Goal: Task Accomplishment & Management: Complete application form

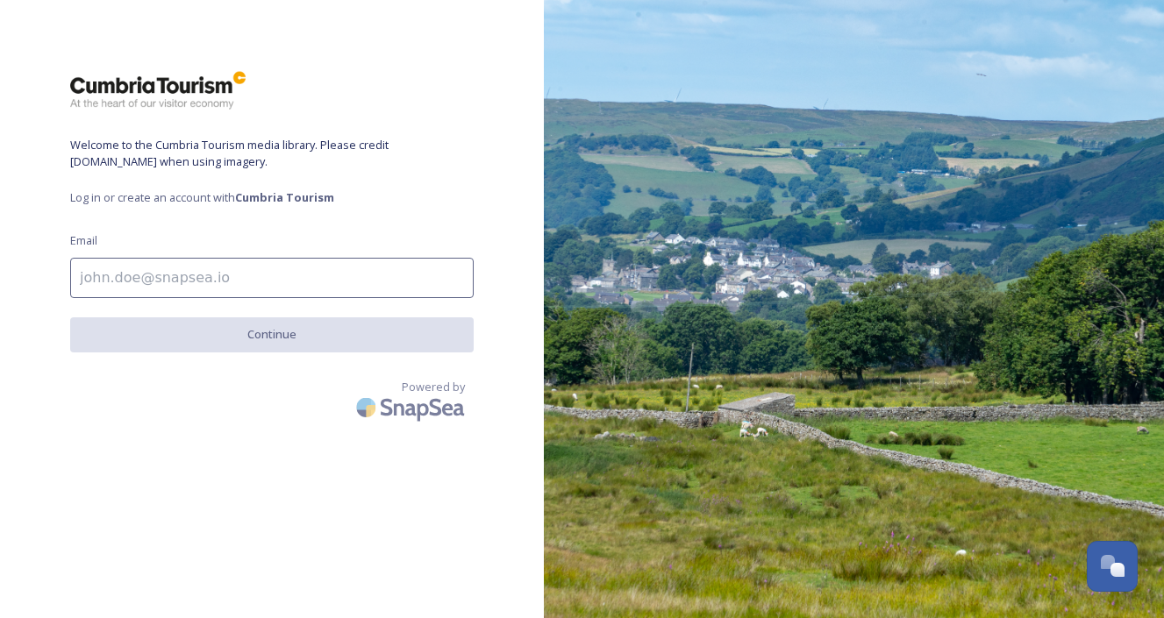
drag, startPoint x: 330, startPoint y: 268, endPoint x: 357, endPoint y: 268, distance: 27.2
click at [330, 268] on input at bounding box center [272, 278] width 404 height 40
click at [275, 291] on input at bounding box center [272, 278] width 404 height 40
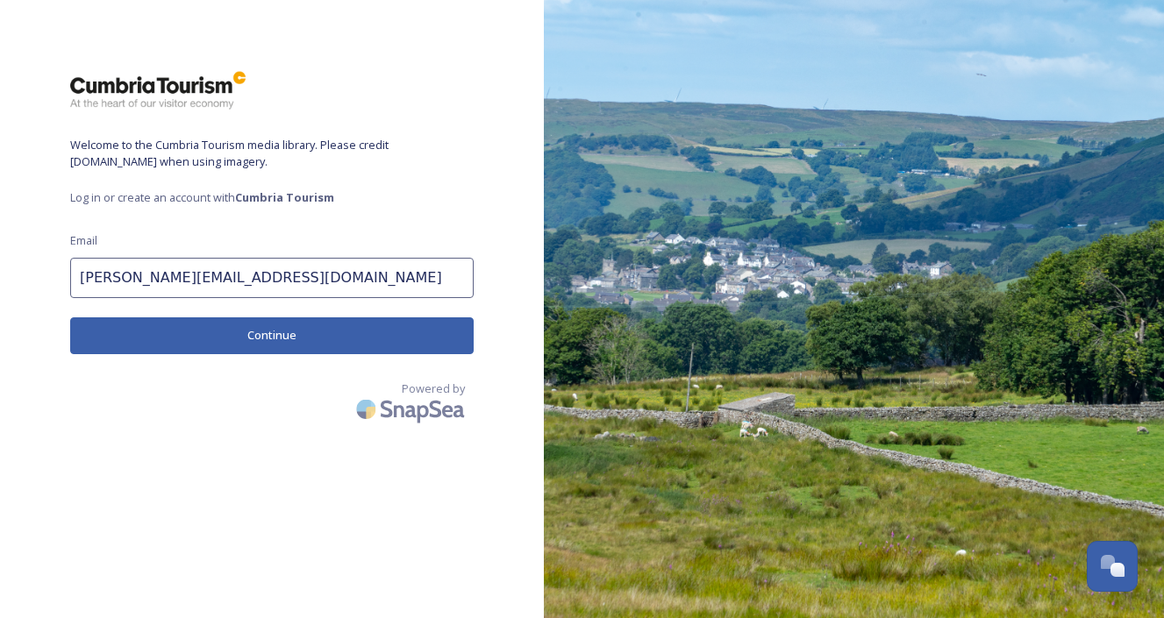
type input "[PERSON_NAME][EMAIL_ADDRESS][DOMAIN_NAME]"
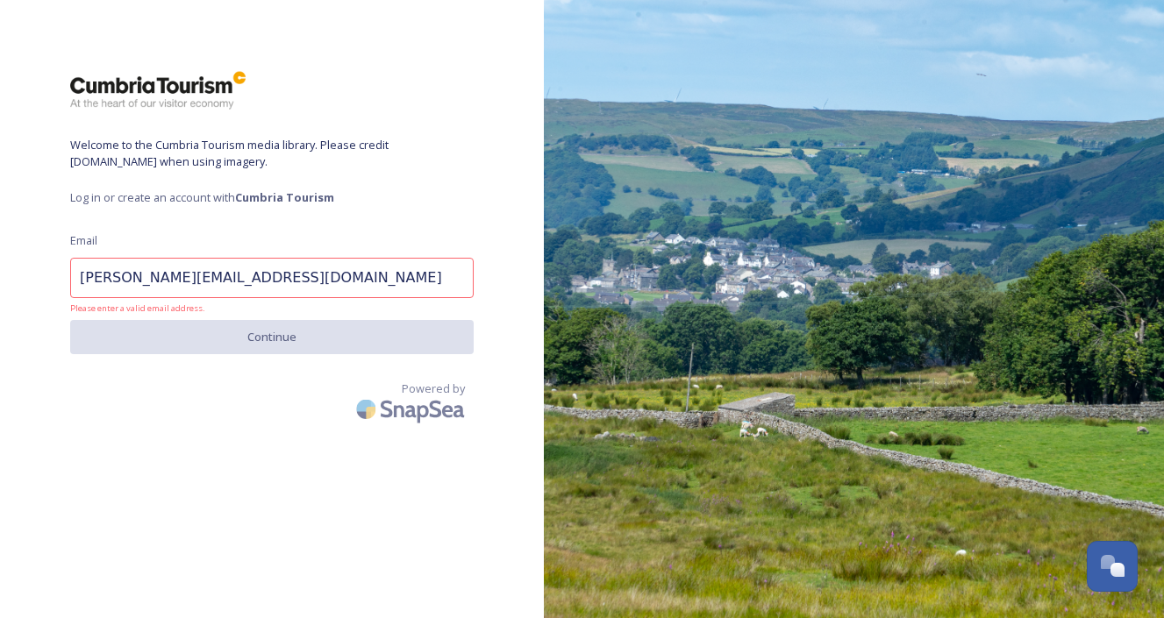
click at [289, 367] on div "Welcome to the Cumbria Tourism media library. Please credit [DOMAIN_NAME] when …" at bounding box center [272, 309] width 544 height 478
click at [257, 411] on div "Powered by" at bounding box center [272, 405] width 404 height 49
click at [225, 261] on input "[PERSON_NAME][EMAIL_ADDRESS][DOMAIN_NAME]" at bounding box center [272, 278] width 404 height 40
click at [218, 292] on input "[PERSON_NAME][EMAIL_ADDRESS][DOMAIN_NAME]" at bounding box center [272, 278] width 404 height 40
click at [376, 285] on input "[PERSON_NAME][EMAIL_ADDRESS][DOMAIN_NAME]" at bounding box center [272, 278] width 404 height 40
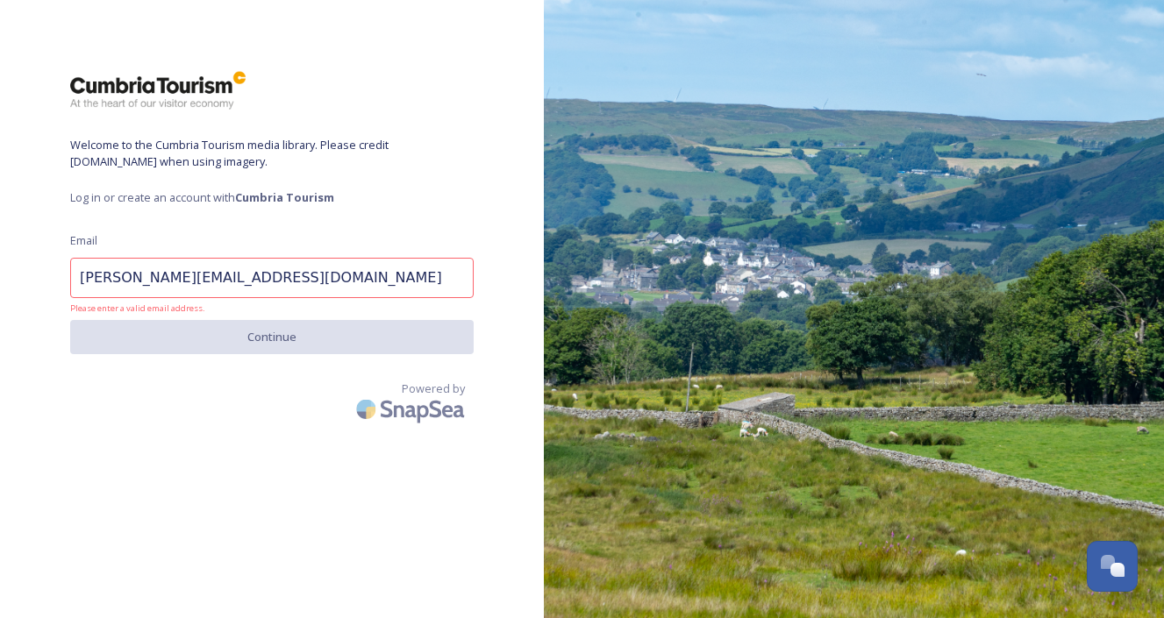
click at [326, 282] on input "[PERSON_NAME][EMAIL_ADDRESS][DOMAIN_NAME]" at bounding box center [272, 278] width 404 height 40
click at [357, 280] on input "[PERSON_NAME][EMAIL_ADDRESS][DOMAIN_NAME]" at bounding box center [272, 278] width 404 height 40
